Goal: Information Seeking & Learning: Learn about a topic

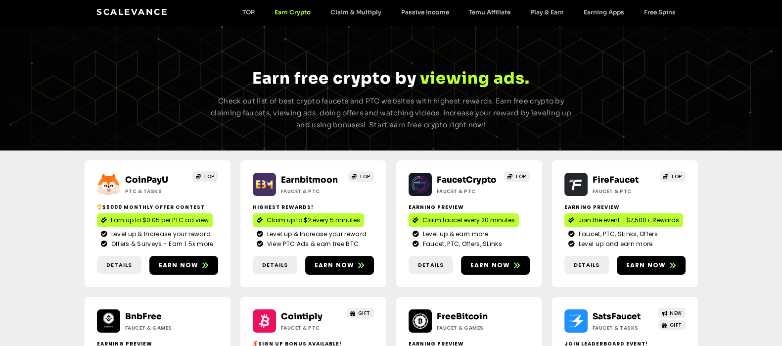
click at [153, 182] on link "CoinPayU" at bounding box center [146, 180] width 43 height 10
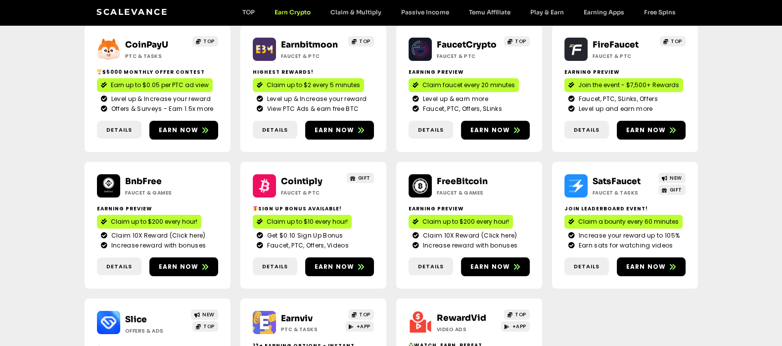
scroll to position [185, 0]
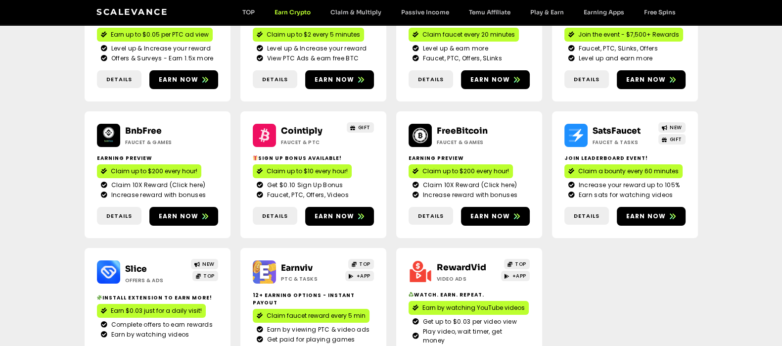
click at [309, 130] on link "Cointiply" at bounding box center [302, 131] width 42 height 10
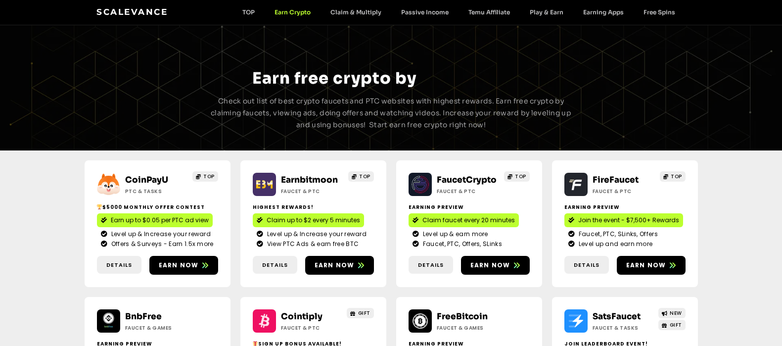
scroll to position [185, 0]
